Goal: Complete application form

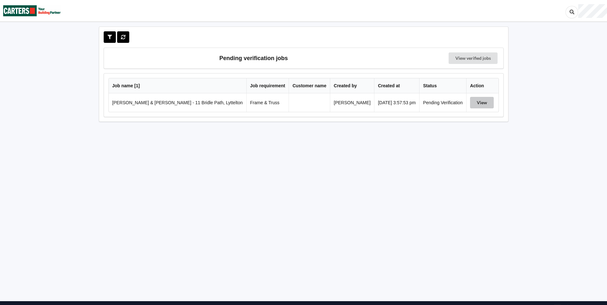
drag, startPoint x: 483, startPoint y: 102, endPoint x: 457, endPoint y: 121, distance: 31.6
click at [483, 102] on button "View" at bounding box center [482, 103] width 24 height 12
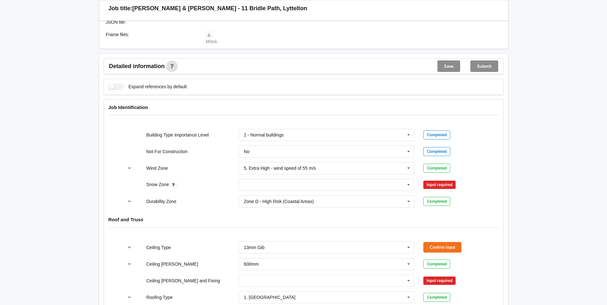
scroll to position [192, 0]
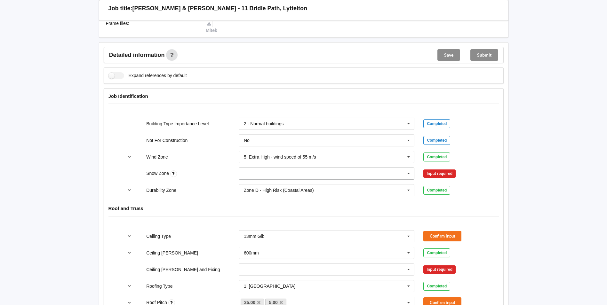
click at [320, 177] on input "text" at bounding box center [326, 174] width 175 height 12
click at [269, 234] on div "N4" at bounding box center [326, 233] width 175 height 12
click at [452, 178] on button "Confirm input" at bounding box center [442, 174] width 38 height 11
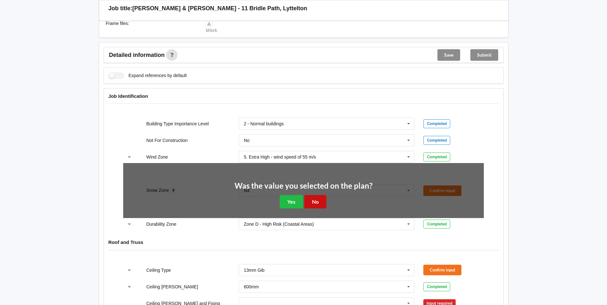
drag, startPoint x: 317, startPoint y: 201, endPoint x: 426, endPoint y: 191, distance: 109.9
click at [317, 201] on button "No" at bounding box center [315, 201] width 22 height 13
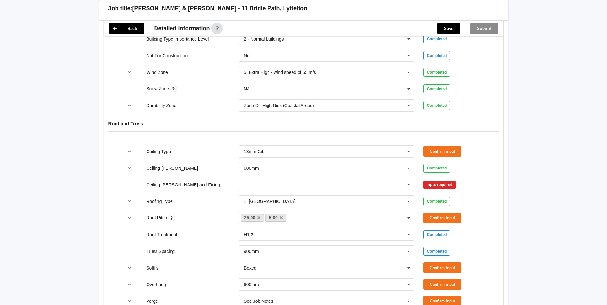
scroll to position [288, 0]
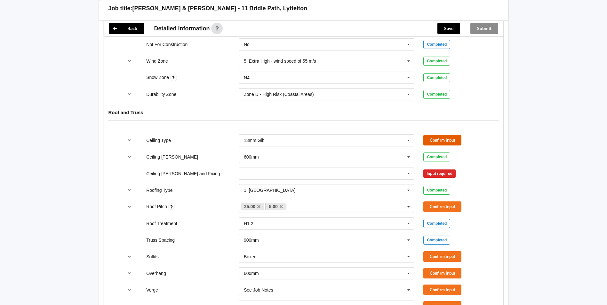
click at [448, 138] on button "Confirm input" at bounding box center [442, 140] width 38 height 11
click at [376, 176] on input "text" at bounding box center [326, 174] width 175 height 12
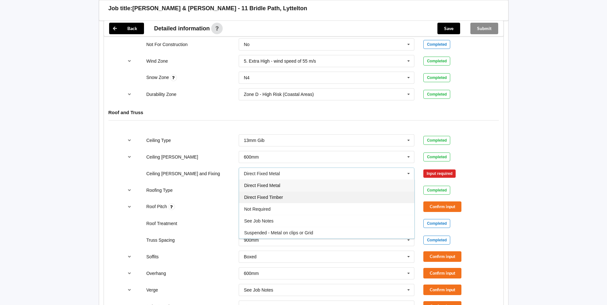
click at [380, 200] on div "Direct Fixed Timber" at bounding box center [326, 197] width 175 height 12
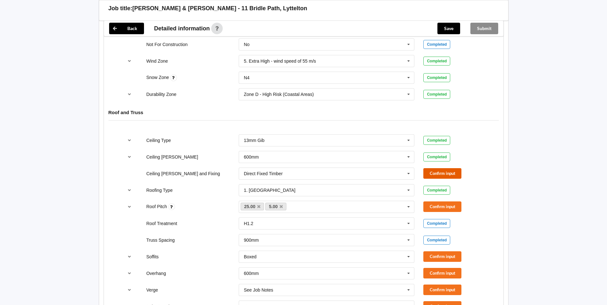
click at [452, 176] on button "Confirm input" at bounding box center [442, 173] width 38 height 11
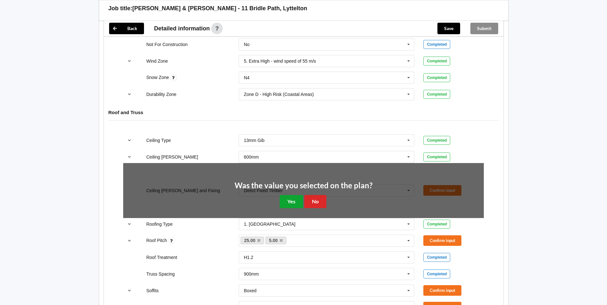
click at [292, 205] on button "Yes" at bounding box center [291, 201] width 23 height 13
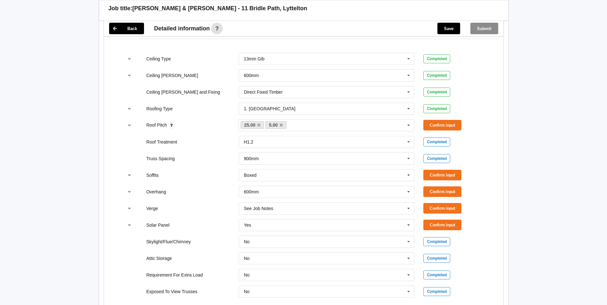
scroll to position [384, 0]
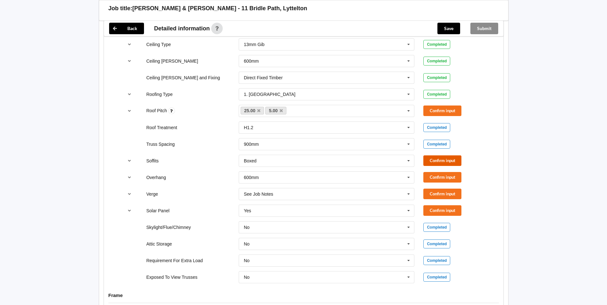
click at [438, 161] on button "Confirm input" at bounding box center [442, 160] width 38 height 11
click at [411, 178] on icon at bounding box center [409, 178] width 10 height 12
drag, startPoint x: 371, startPoint y: 236, endPoint x: 401, endPoint y: 220, distance: 33.9
click at [371, 236] on div "Multiple Values – See As Per Plan" at bounding box center [326, 237] width 175 height 12
click at [435, 176] on button "Confirm input" at bounding box center [442, 177] width 38 height 11
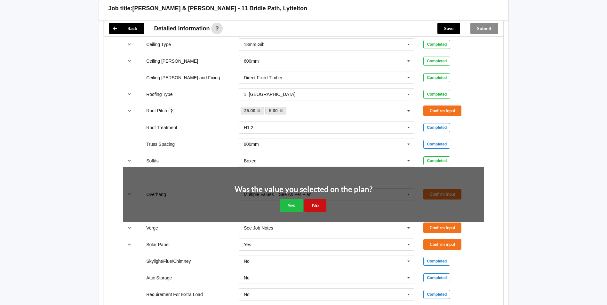
click at [312, 206] on button "No" at bounding box center [315, 205] width 22 height 13
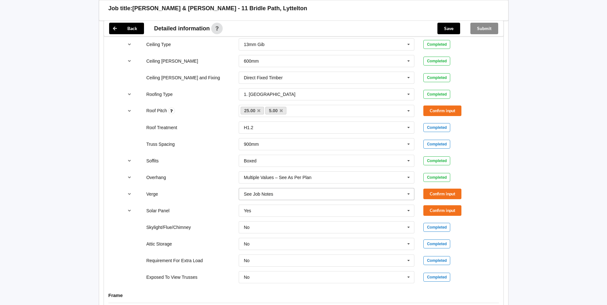
click at [407, 196] on icon at bounding box center [409, 194] width 10 height 12
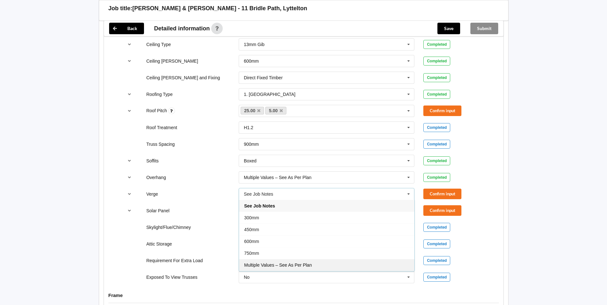
drag, startPoint x: 336, startPoint y: 263, endPoint x: 365, endPoint y: 246, distance: 33.5
click at [337, 263] on div "Multiple Values – See As Per Plan" at bounding box center [326, 265] width 175 height 12
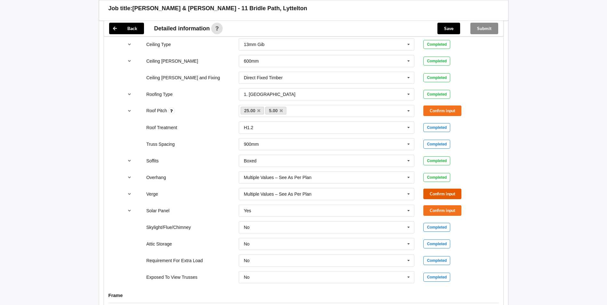
click at [441, 193] on button "Confirm input" at bounding box center [442, 194] width 38 height 11
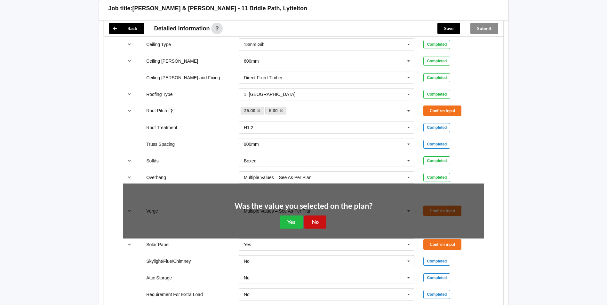
click at [311, 221] on button "No" at bounding box center [315, 222] width 22 height 13
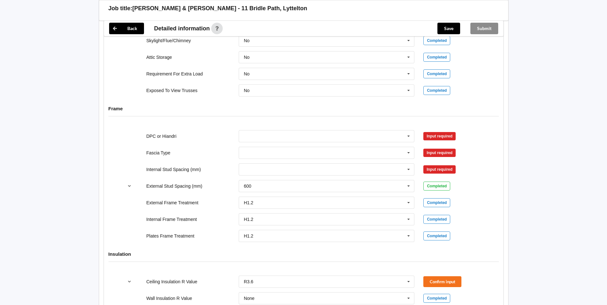
scroll to position [576, 0]
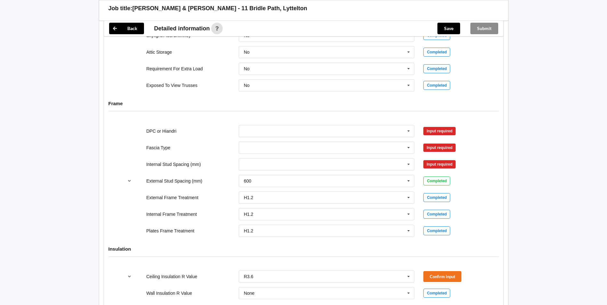
click at [415, 133] on div "DPC Fitted HIANDRI Fitted Not Required See Job Notes" at bounding box center [326, 131] width 185 height 21
click at [410, 133] on icon at bounding box center [409, 131] width 10 height 12
click at [381, 145] on div "DPC Fitted" at bounding box center [326, 143] width 175 height 12
click at [451, 131] on button "Confirm input" at bounding box center [442, 131] width 38 height 11
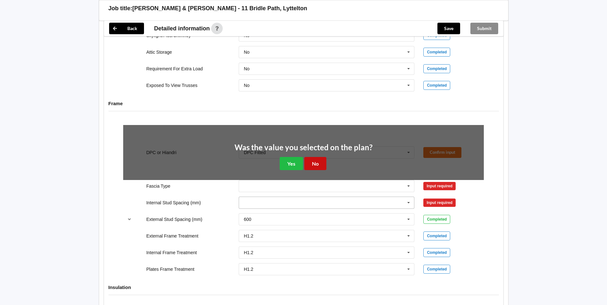
click at [315, 161] on button "No" at bounding box center [315, 163] width 22 height 13
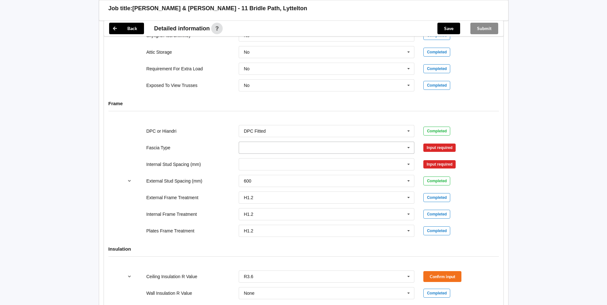
click at [413, 147] on icon at bounding box center [409, 148] width 10 height 12
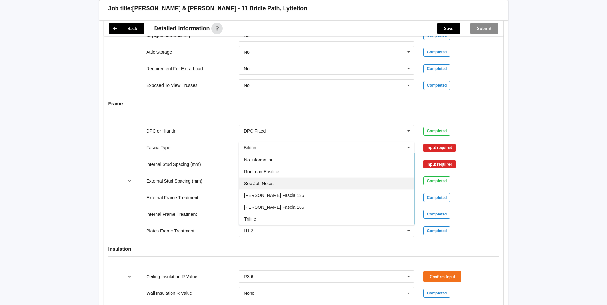
click at [364, 185] on div "See Job Notes" at bounding box center [326, 184] width 175 height 12
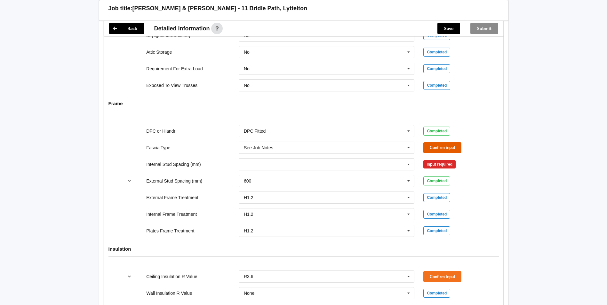
click at [448, 147] on button "Confirm input" at bounding box center [442, 147] width 38 height 11
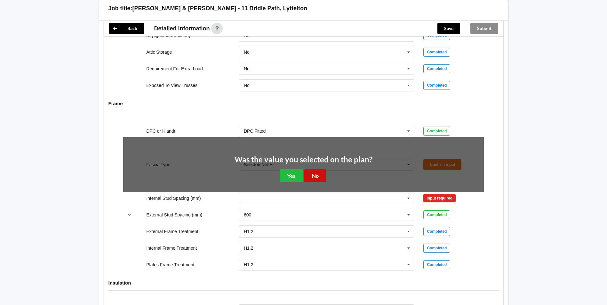
click at [317, 173] on button "No" at bounding box center [315, 175] width 22 height 13
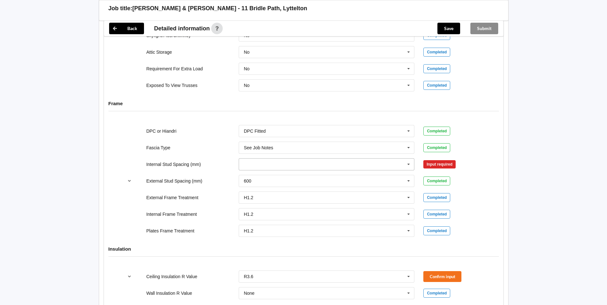
click at [374, 165] on input "text" at bounding box center [326, 165] width 175 height 12
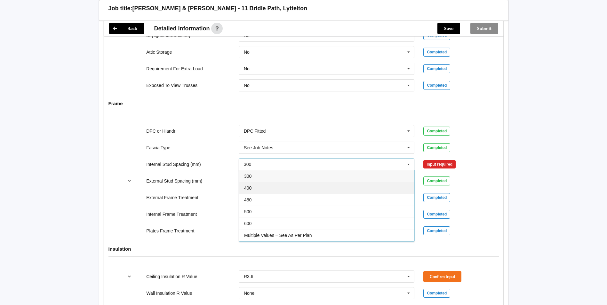
click at [357, 191] on div "400" at bounding box center [326, 188] width 175 height 12
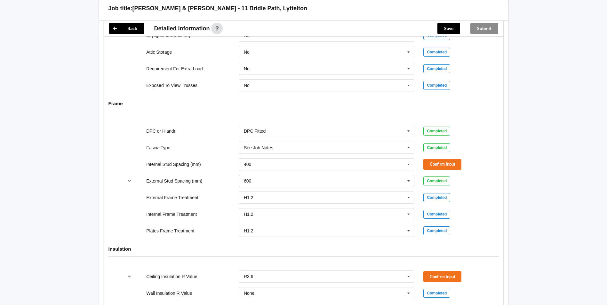
click at [411, 182] on icon at bounding box center [409, 181] width 10 height 12
click at [356, 207] on div "400" at bounding box center [326, 205] width 175 height 12
click at [450, 164] on button "Confirm input" at bounding box center [442, 164] width 38 height 11
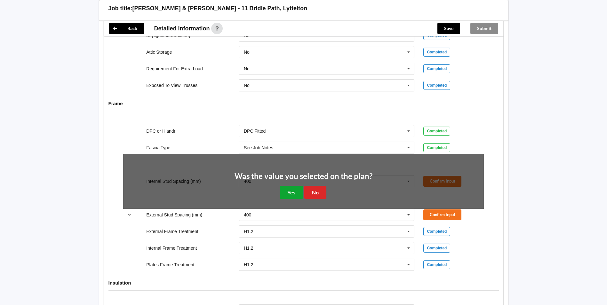
click at [288, 190] on button "Yes" at bounding box center [291, 192] width 23 height 13
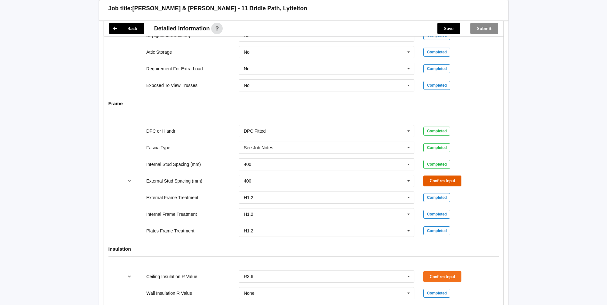
click at [450, 178] on button "Confirm input" at bounding box center [442, 181] width 38 height 11
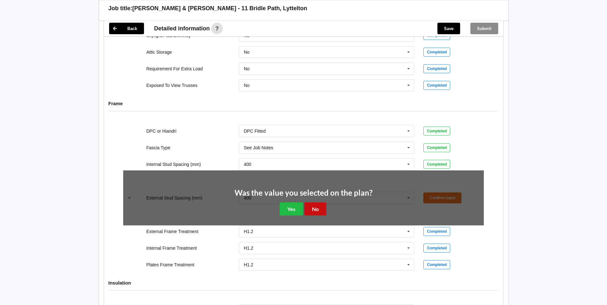
click at [319, 206] on button "No" at bounding box center [315, 208] width 22 height 13
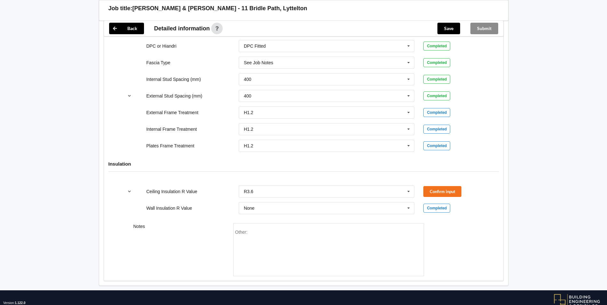
scroll to position [672, 0]
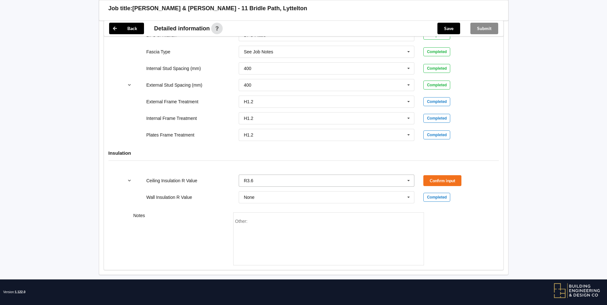
click at [415, 180] on div "R3.6 None R1.3 R1.4 R1.5 R1.6 R1.8 R1.9 R2.0 R2.2 R2.4 R2.6 R2.7 R2.8 R2.9 R3.2…" at bounding box center [326, 180] width 185 height 21
click at [412, 183] on icon at bounding box center [409, 181] width 10 height 12
click at [359, 192] on div "None" at bounding box center [326, 192] width 175 height 12
click at [386, 183] on input "text" at bounding box center [326, 181] width 175 height 12
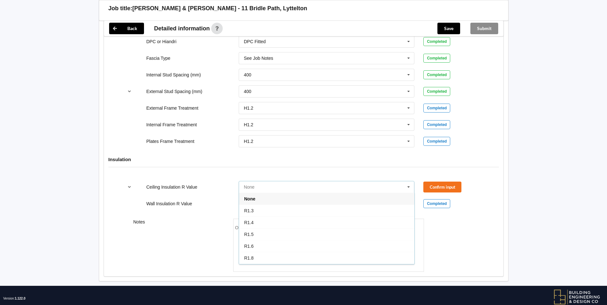
scroll to position [672, 0]
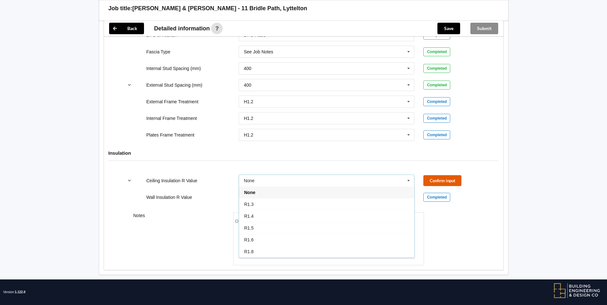
click at [456, 181] on button "Confirm input" at bounding box center [442, 180] width 38 height 11
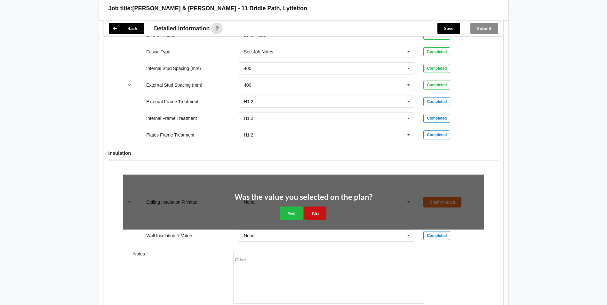
click at [321, 214] on button "No" at bounding box center [315, 213] width 22 height 13
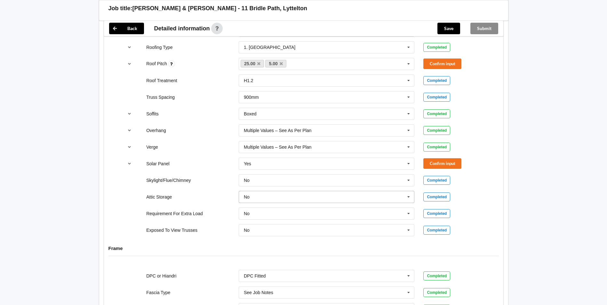
scroll to position [416, 0]
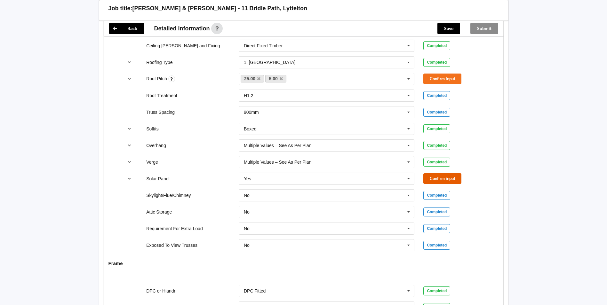
drag, startPoint x: 442, startPoint y: 176, endPoint x: 468, endPoint y: 180, distance: 26.3
click at [443, 176] on button "Confirm input" at bounding box center [442, 178] width 38 height 11
click at [282, 79] on icon at bounding box center [281, 79] width 3 height 4
click at [446, 78] on button "Confirm input" at bounding box center [442, 79] width 38 height 11
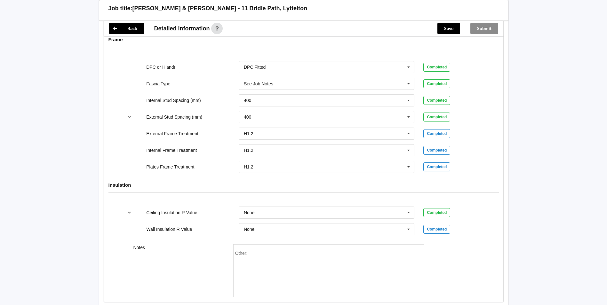
scroll to position [678, 0]
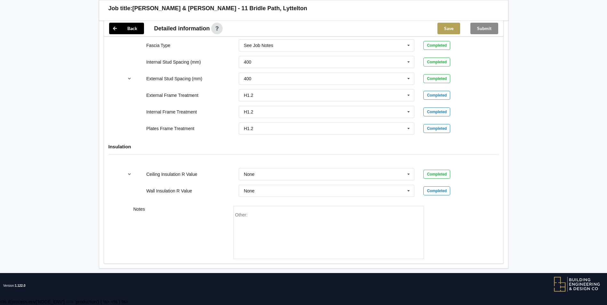
click at [485, 22] on div "Submit" at bounding box center [484, 28] width 38 height 15
click at [446, 26] on button "Save" at bounding box center [448, 29] width 23 height 12
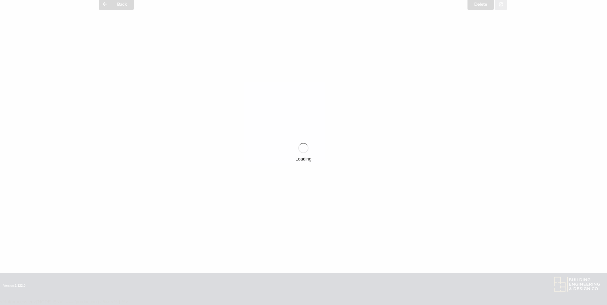
scroll to position [28, 0]
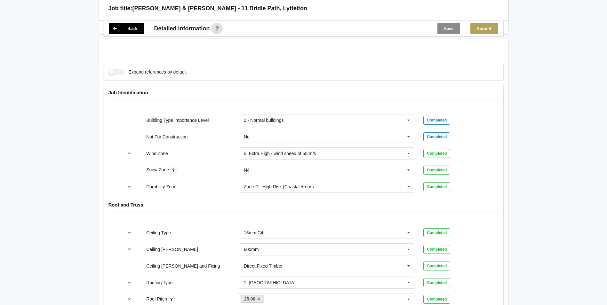
click at [487, 31] on button "Submit" at bounding box center [484, 29] width 28 height 12
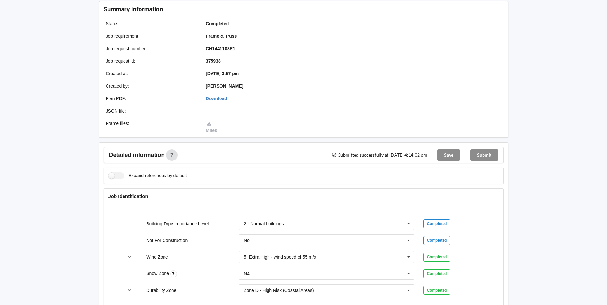
scroll to position [0, 0]
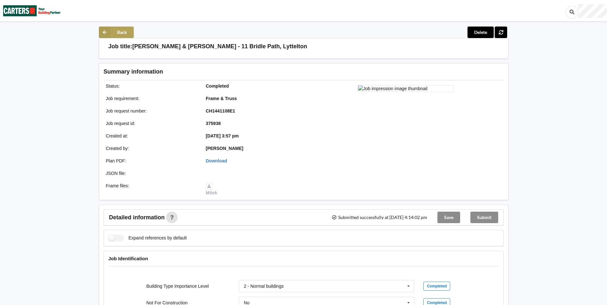
click at [121, 30] on button "Back" at bounding box center [116, 33] width 35 height 12
